Goal: Information Seeking & Learning: Learn about a topic

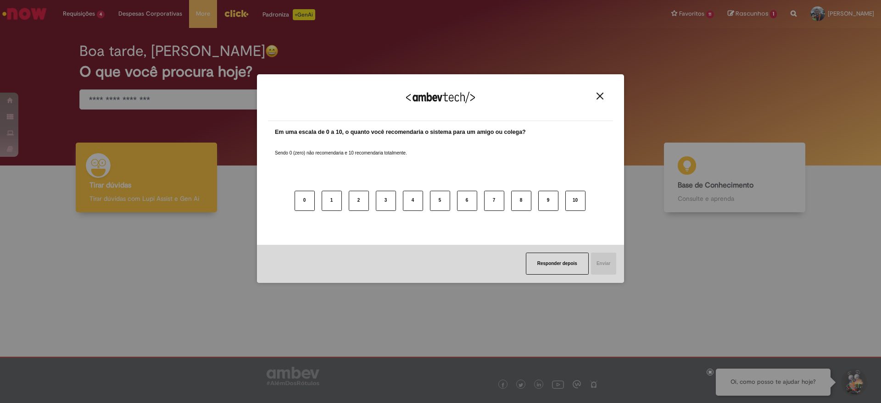
click at [599, 99] on img "Close" at bounding box center [599, 96] width 7 height 7
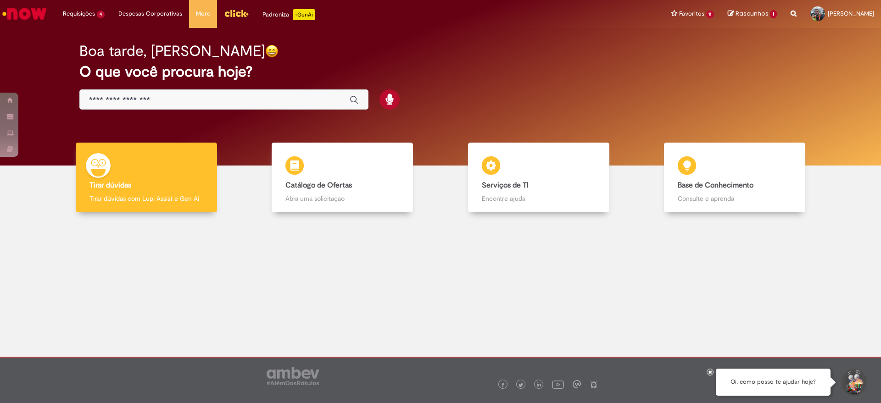
click at [172, 101] on input "Basta digitar aqui" at bounding box center [214, 100] width 251 height 11
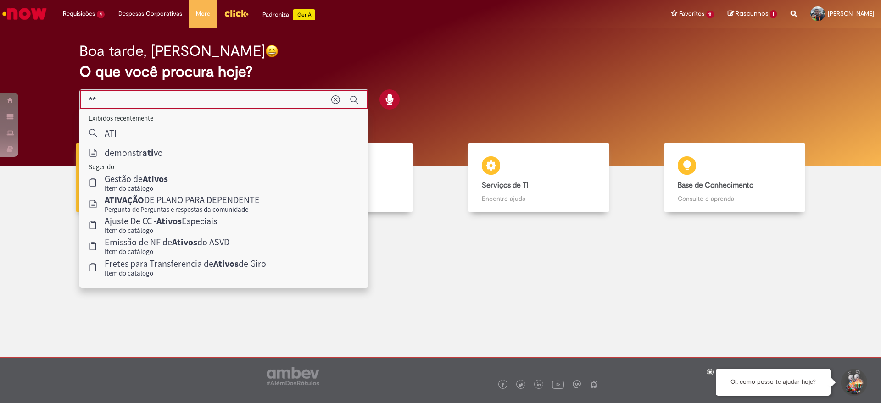
type input "*"
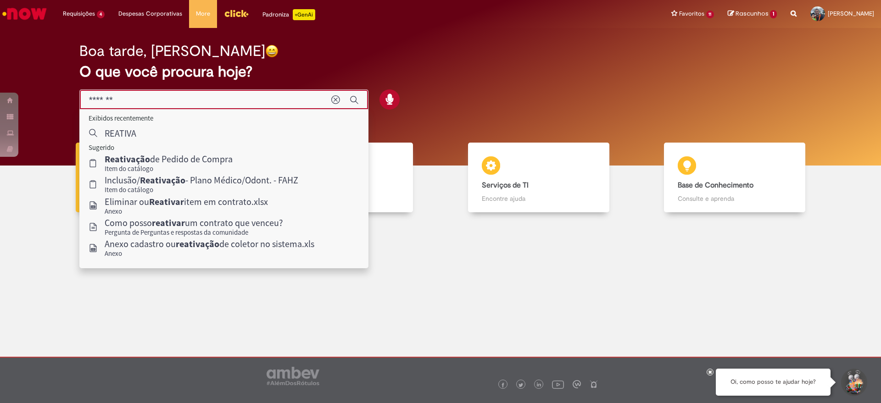
drag, startPoint x: 139, startPoint y: 99, endPoint x: 0, endPoint y: 89, distance: 139.3
click at [0, 89] on div "Boa tarde, Antonio O que você procura hoje?" at bounding box center [440, 97] width 881 height 138
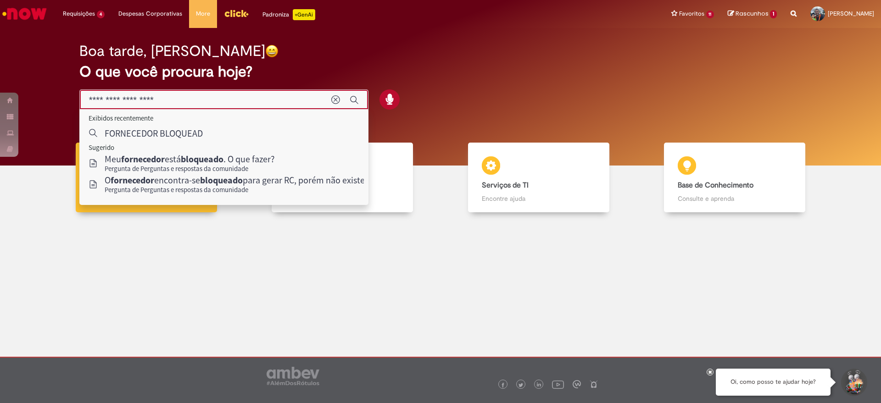
type input "**********"
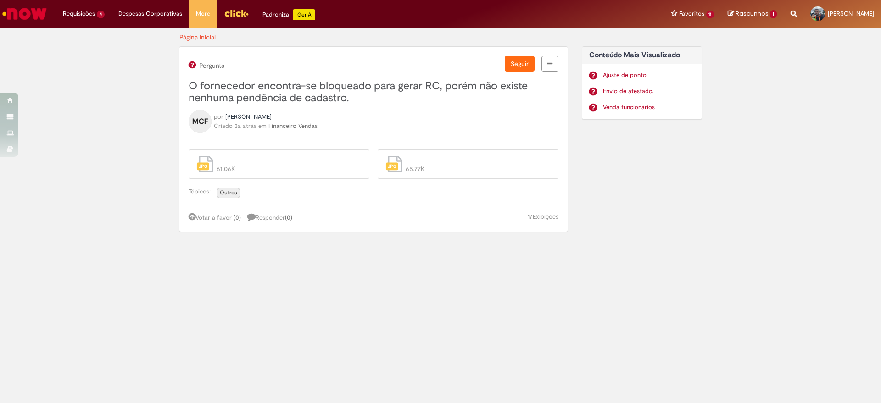
click at [226, 192] on span "Outros" at bounding box center [228, 192] width 17 height 7
select select "**********"
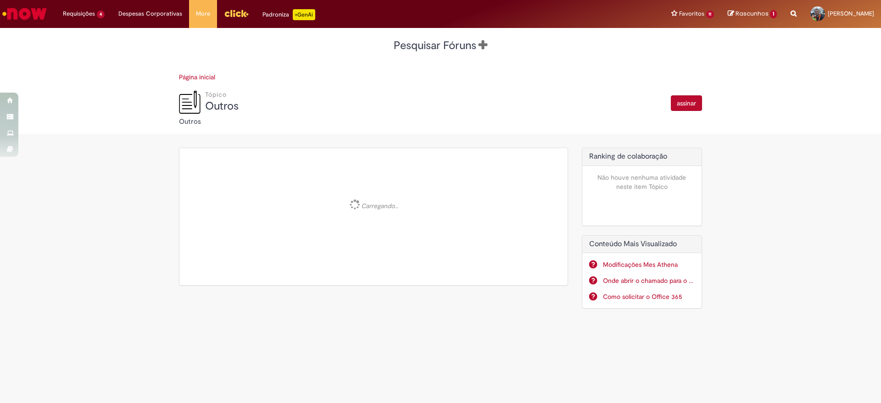
click at [227, 168] on li "Carregando..." at bounding box center [373, 216] width 388 height 137
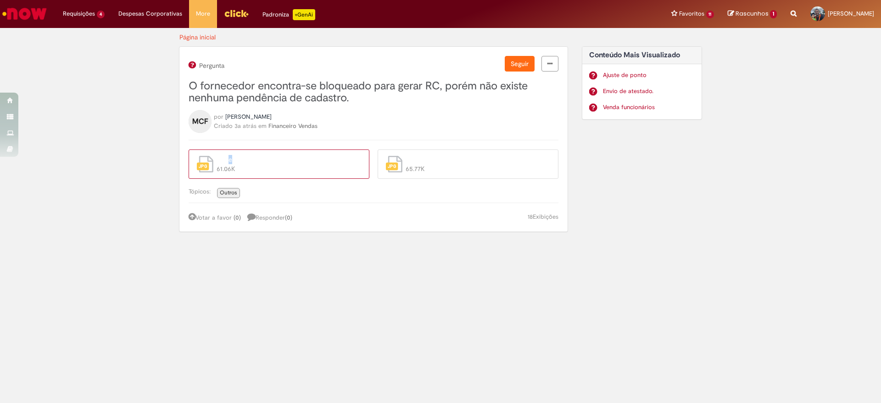
drag, startPoint x: 230, startPoint y: 158, endPoint x: 236, endPoint y: 158, distance: 5.5
click at [233, 158] on span "protequality.jpg" at bounding box center [286, 159] width 141 height 9
click at [200, 167] on use "arquivo" at bounding box center [205, 164] width 17 height 17
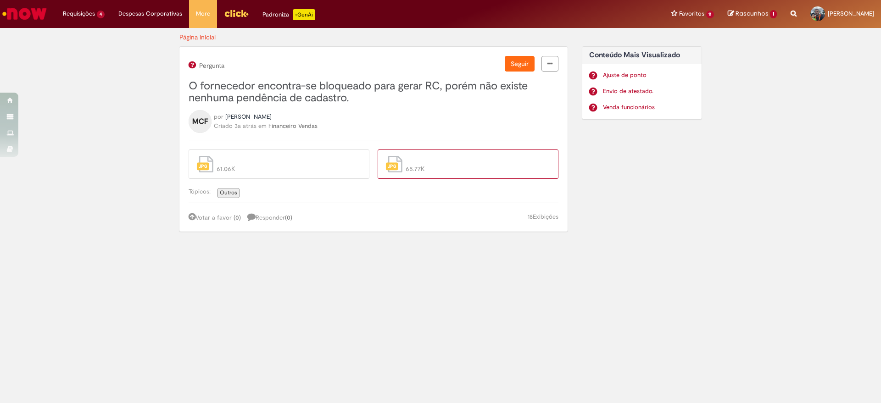
click at [407, 171] on span "65.77K" at bounding box center [475, 168] width 141 height 9
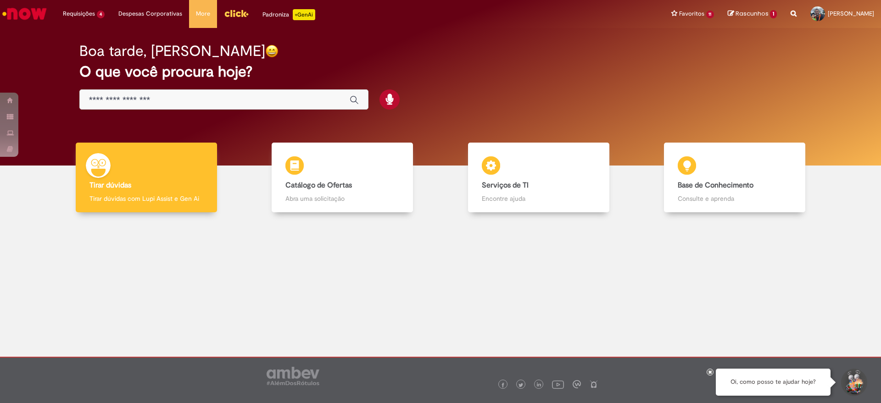
click at [171, 111] on div "Boa tarde, Antonio O que você procura hoje?" at bounding box center [440, 77] width 754 height 78
click at [166, 101] on input "Basta digitar aqui" at bounding box center [214, 100] width 251 height 11
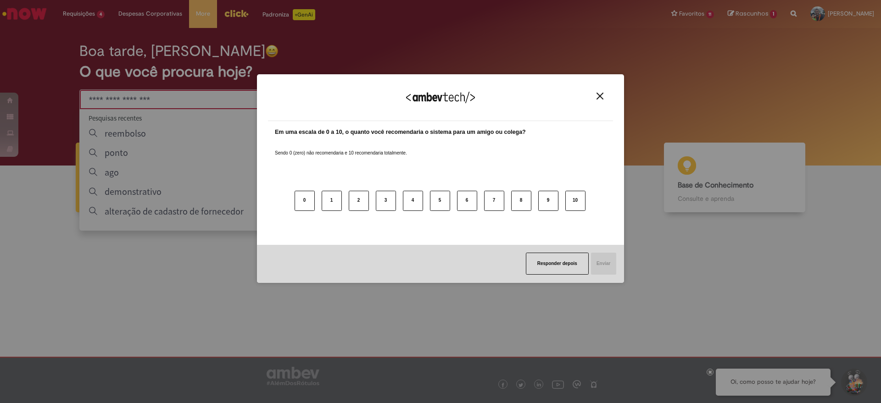
click at [610, 93] on div "Agradecemos seu feedback!" at bounding box center [440, 103] width 345 height 36
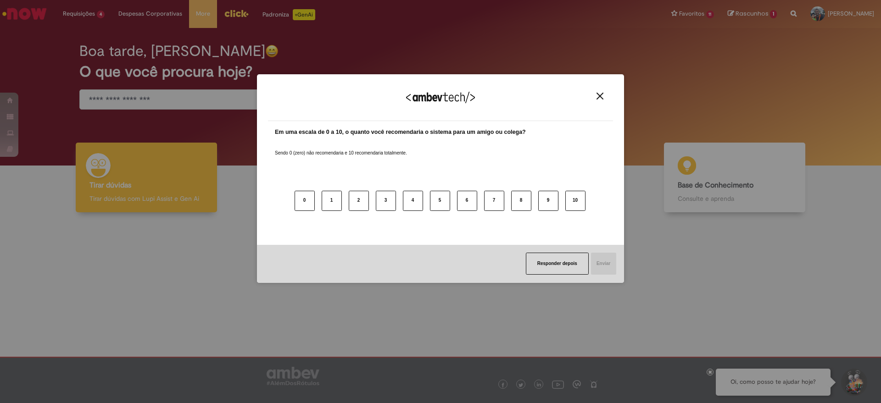
drag, startPoint x: 601, startPoint y: 92, endPoint x: 593, endPoint y: 95, distance: 8.6
click at [599, 93] on button "Close" at bounding box center [599, 96] width 12 height 8
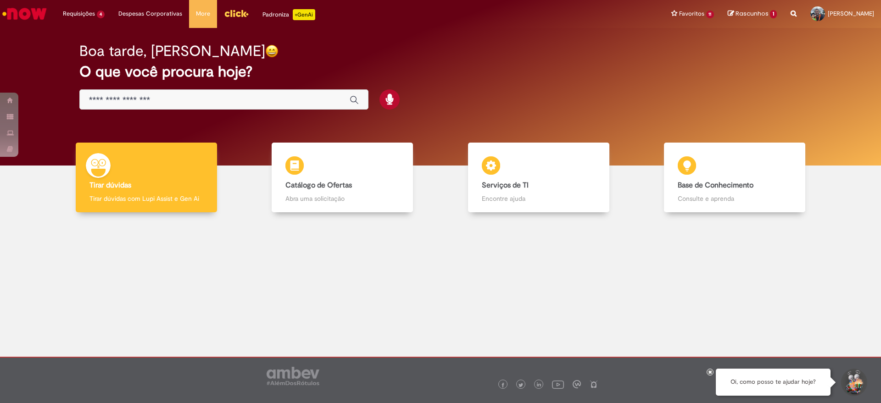
click at [196, 89] on div "Global" at bounding box center [223, 99] width 289 height 21
drag, startPoint x: 162, startPoint y: 94, endPoint x: 159, endPoint y: 107, distance: 13.4
click at [159, 107] on div "Global" at bounding box center [223, 99] width 289 height 21
click at [160, 99] on input "Basta digitar aqui" at bounding box center [214, 100] width 251 height 11
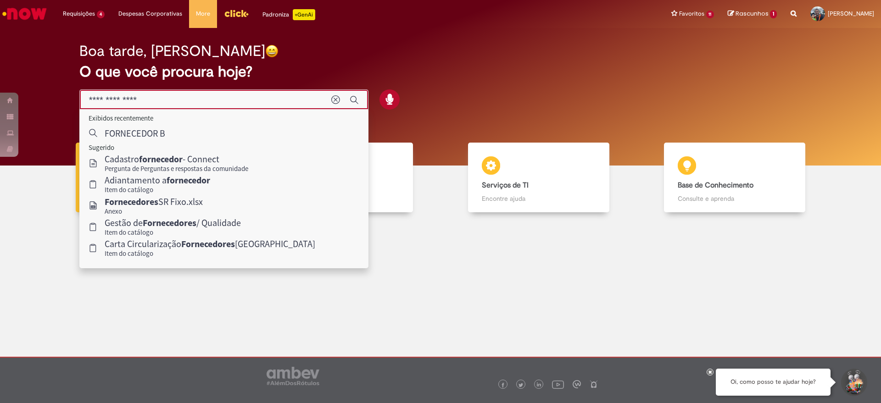
type input "**********"
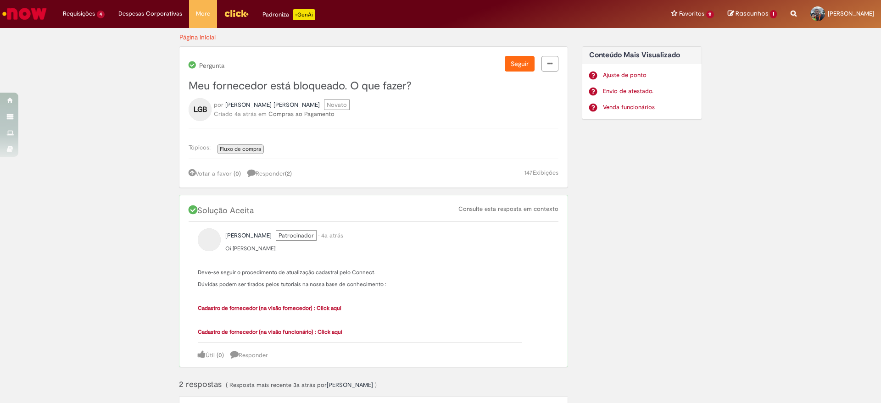
drag, startPoint x: 238, startPoint y: 150, endPoint x: 276, endPoint y: 115, distance: 51.3
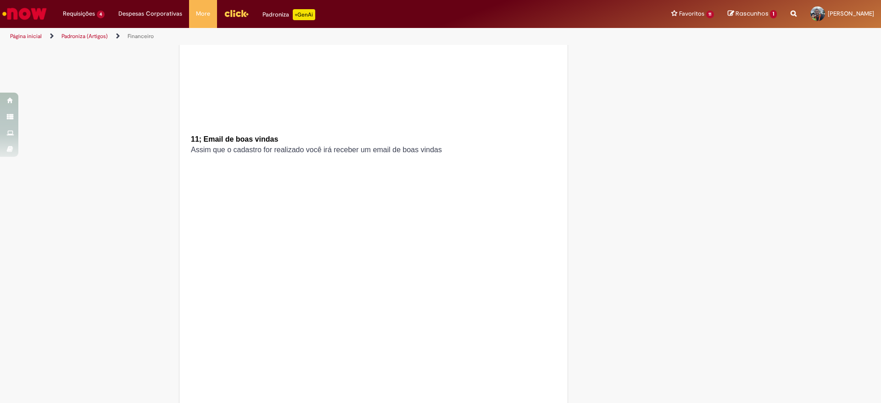
scroll to position [2270, 0]
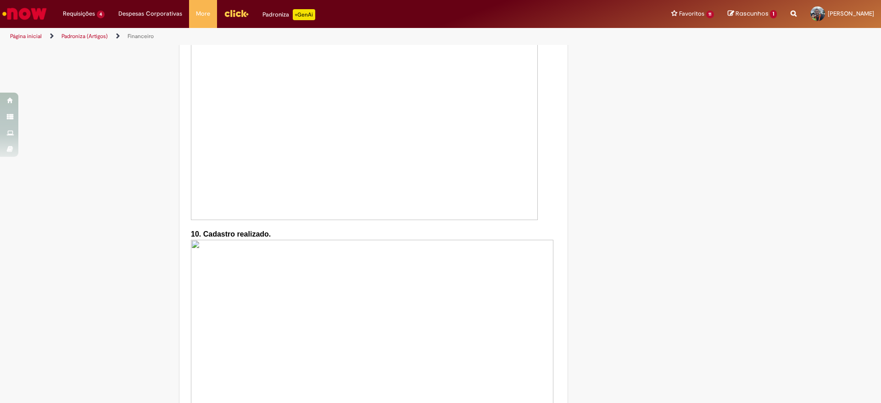
click at [20, 11] on img "Ir para a Homepage" at bounding box center [24, 14] width 47 height 18
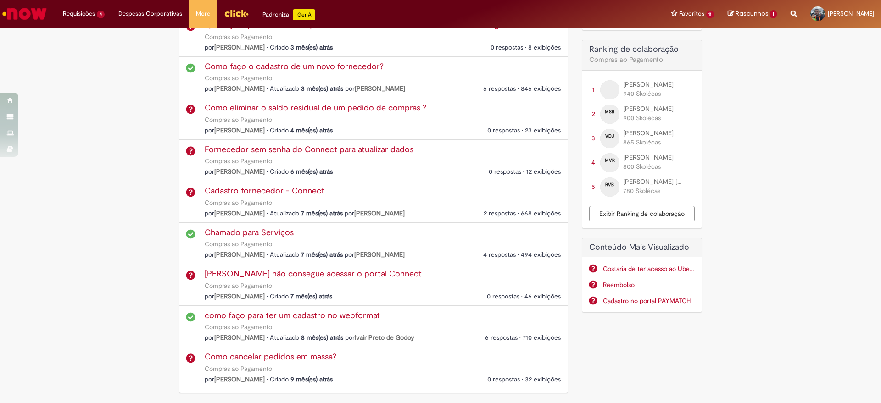
scroll to position [312, 0]
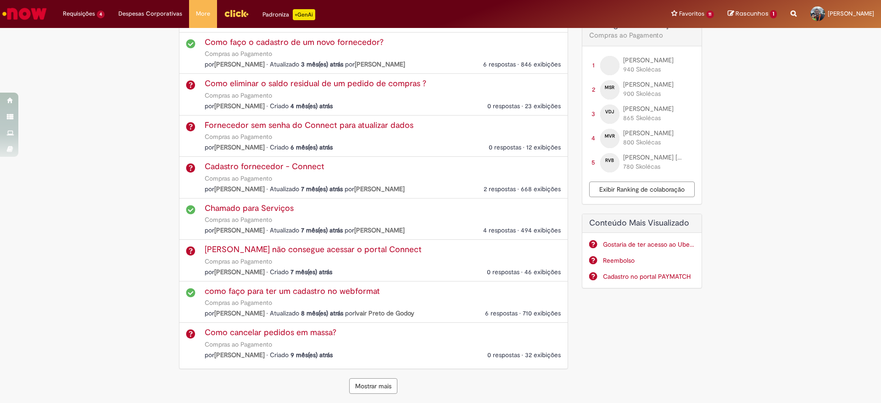
click at [350, 388] on button "Mostrar mais" at bounding box center [373, 386] width 48 height 16
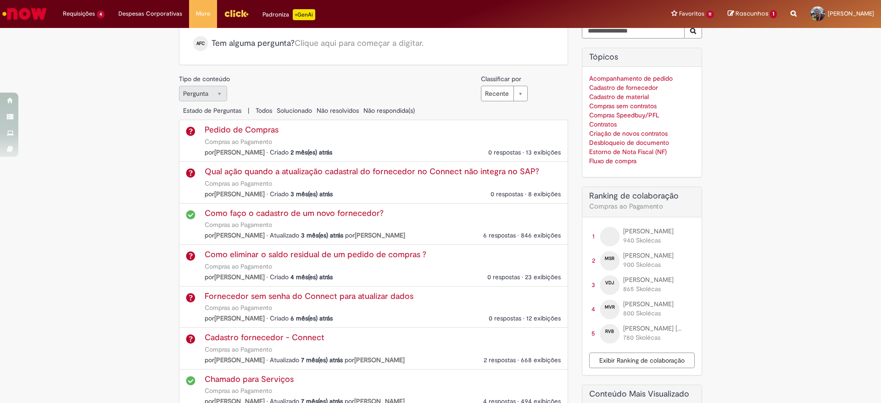
scroll to position [0, 0]
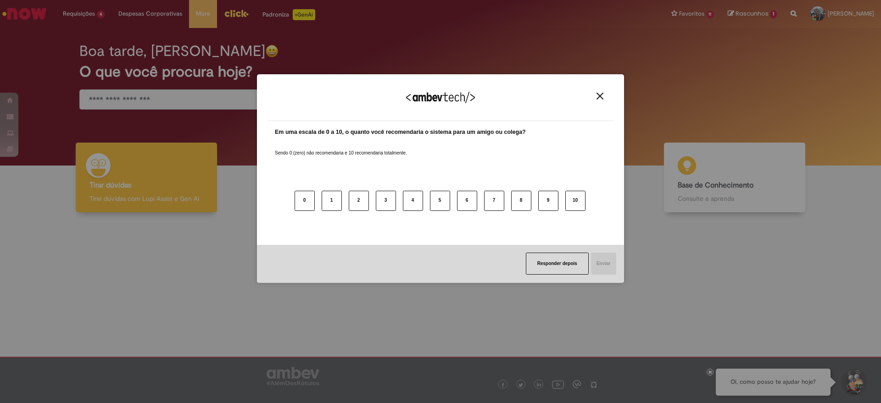
click at [596, 98] on img "Close" at bounding box center [599, 96] width 7 height 7
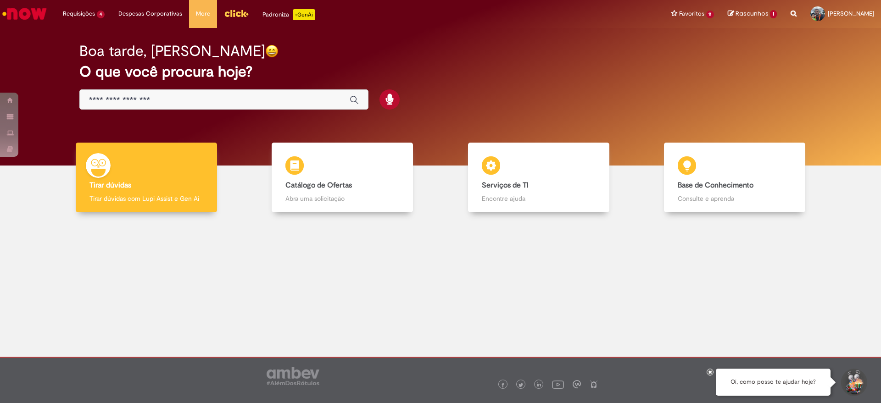
click at [180, 97] on input "Basta digitar aqui" at bounding box center [214, 100] width 251 height 11
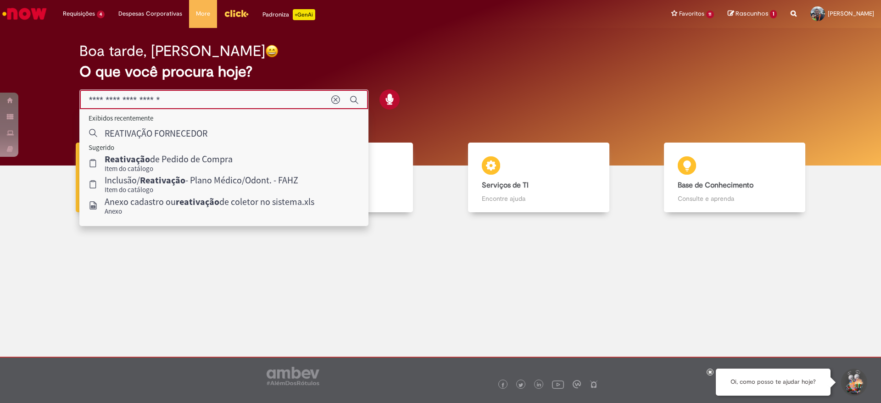
type input "**********"
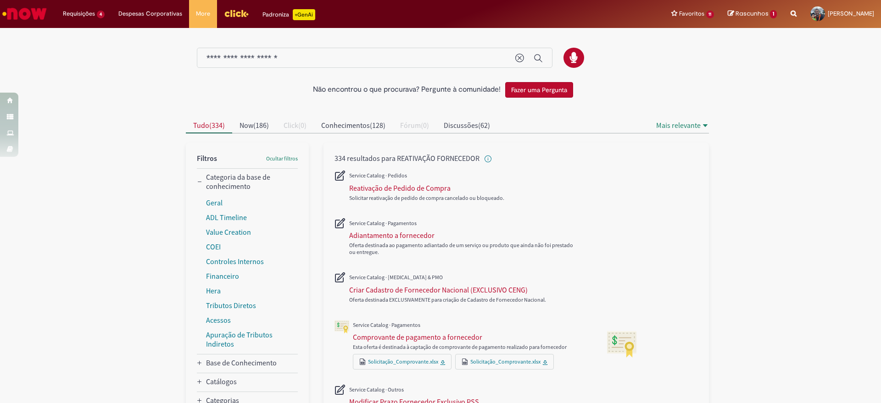
click at [790, 216] on div "Não encontrou o que procurava? Pergunte à comunidade! Fazer uma Pergunta Cancel…" at bounding box center [440, 389] width 881 height 721
click at [615, 187] on div "Solicitar reativação de pedido de compra cancelado ou bloqueado." at bounding box center [515, 186] width 363 height 47
